Goal: Find specific page/section: Find specific page/section

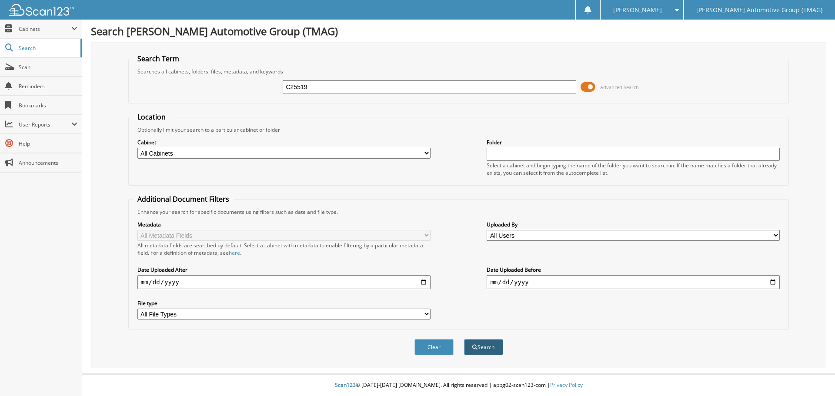
type input "C25519"
click at [485, 347] on button "Search" at bounding box center [483, 347] width 39 height 16
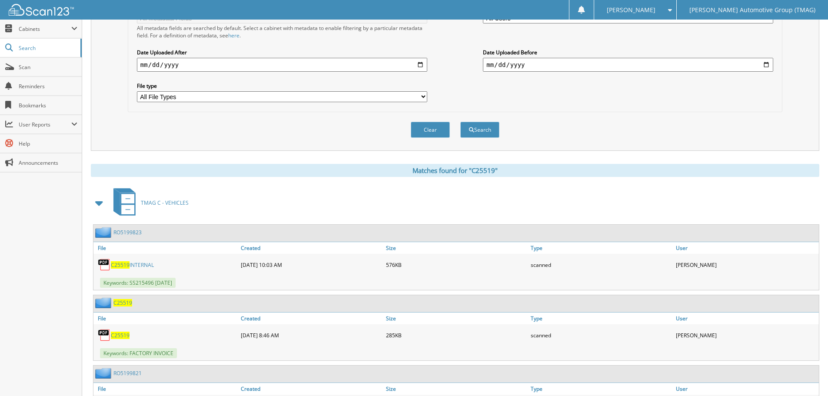
scroll to position [279, 0]
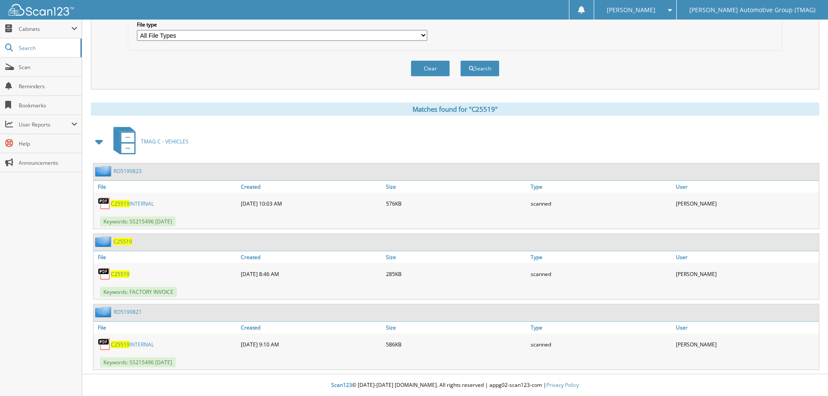
click at [122, 240] on span "C25519" at bounding box center [122, 241] width 19 height 7
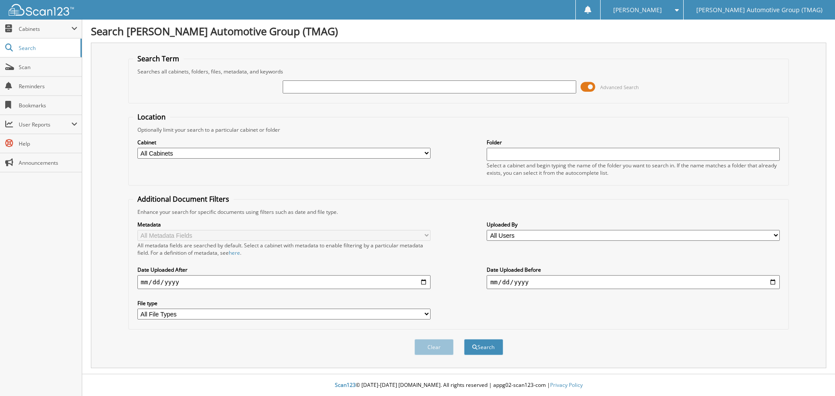
click at [288, 84] on input "text" at bounding box center [429, 86] width 293 height 13
type input "c26039"
click at [464, 339] on button "Search" at bounding box center [483, 347] width 39 height 16
